Goal: Task Accomplishment & Management: Complete application form

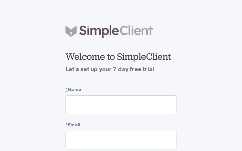
type input "QwfQhNkZ"
type input "GfdkjjhnljpmsdBC"
type input "[EMAIL_ADDRESS][DOMAIN_NAME]"
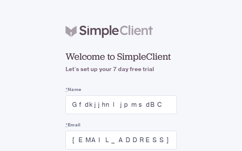
checkbox input "false"
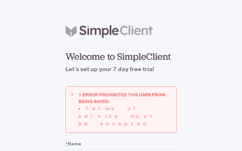
type input "[EMAIL_ADDRESS][DOMAIN_NAME]"
checkbox input "false"
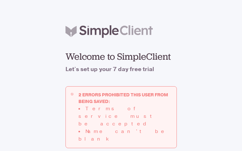
type input "wrkOppxaiS"
type input "kRoVfQVLdn"
type input "[EMAIL_ADDRESS][DOMAIN_NAME]"
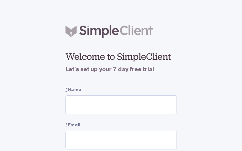
type input "qblkyvfKx"
type input "YcfkxyBlVlMylEAl"
type input "[EMAIL_ADDRESS][DOMAIN_NAME]"
